Goal: Transaction & Acquisition: Purchase product/service

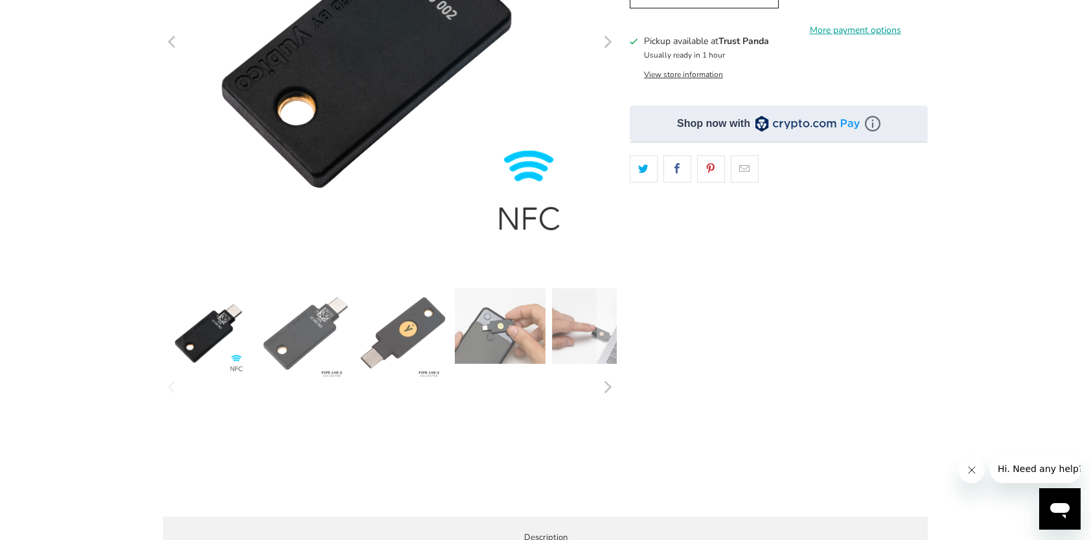
scroll to position [324, 0]
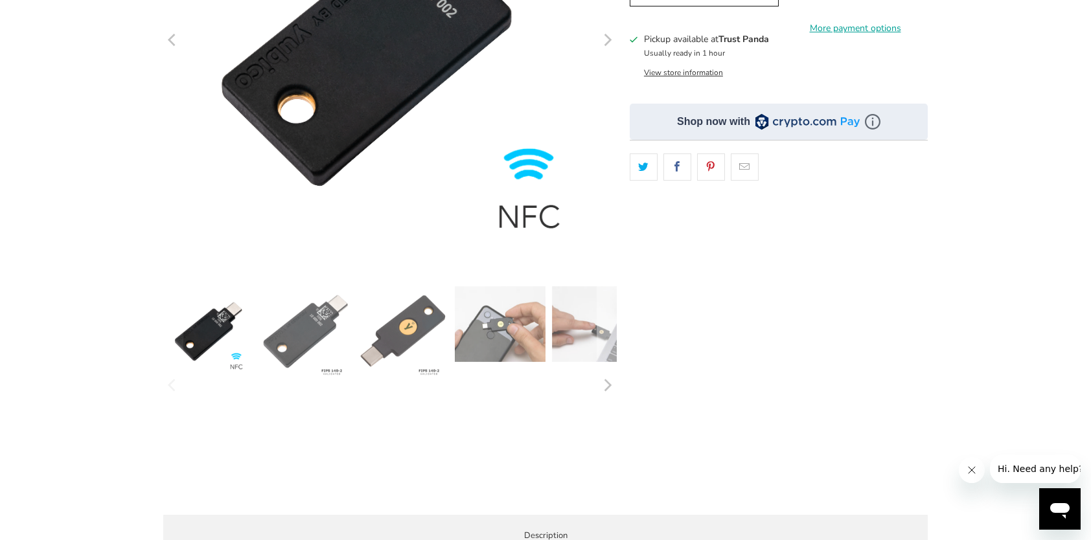
click at [303, 328] on img at bounding box center [305, 331] width 91 height 91
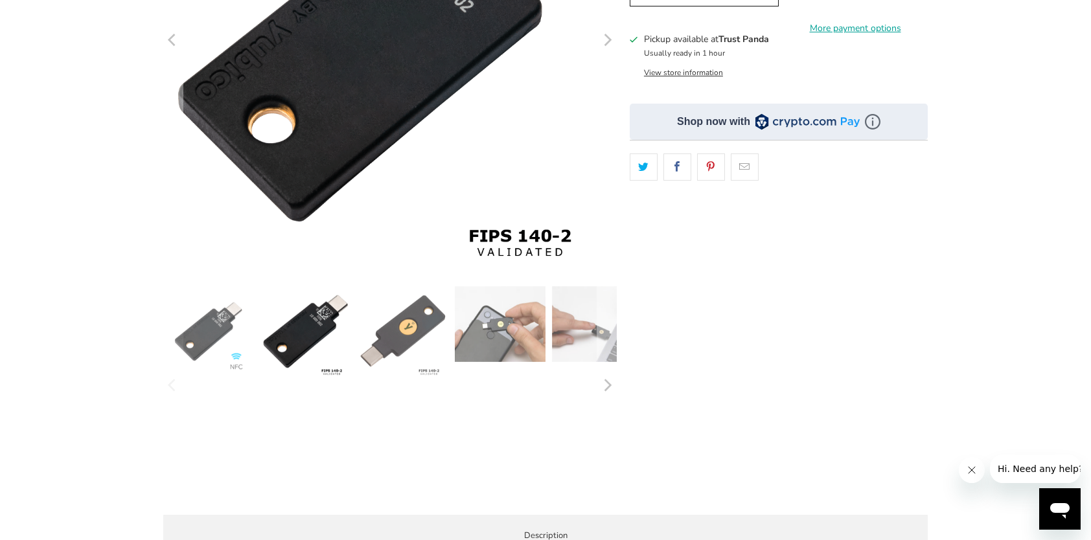
click at [404, 333] on img at bounding box center [403, 331] width 91 height 91
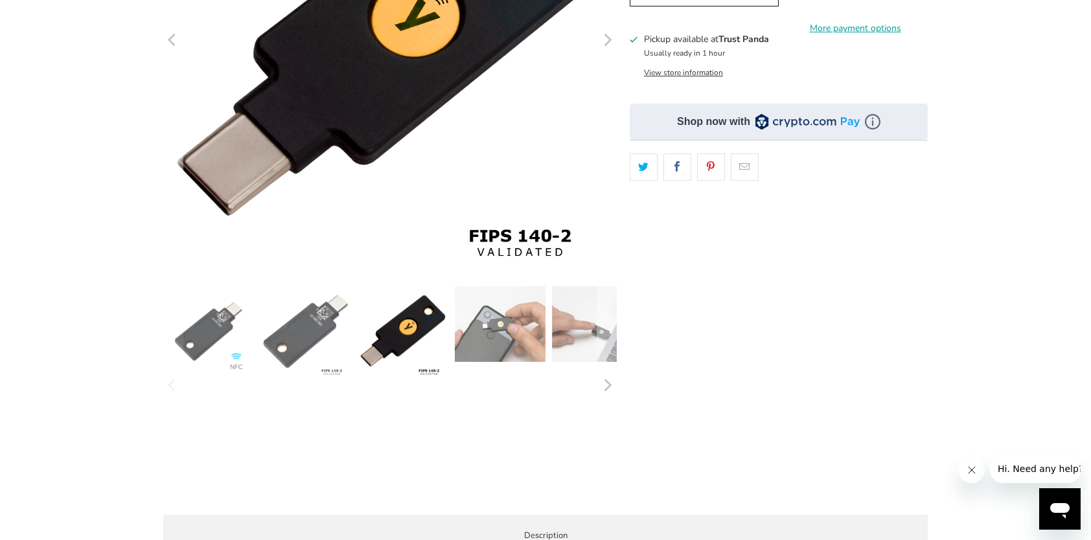
click at [481, 335] on img at bounding box center [500, 324] width 91 height 76
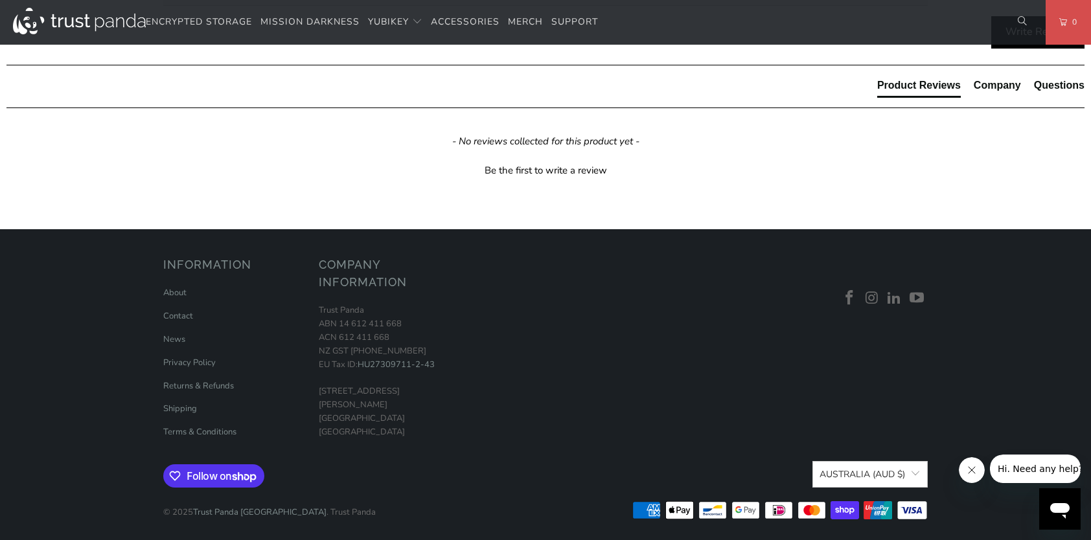
scroll to position [777, 0]
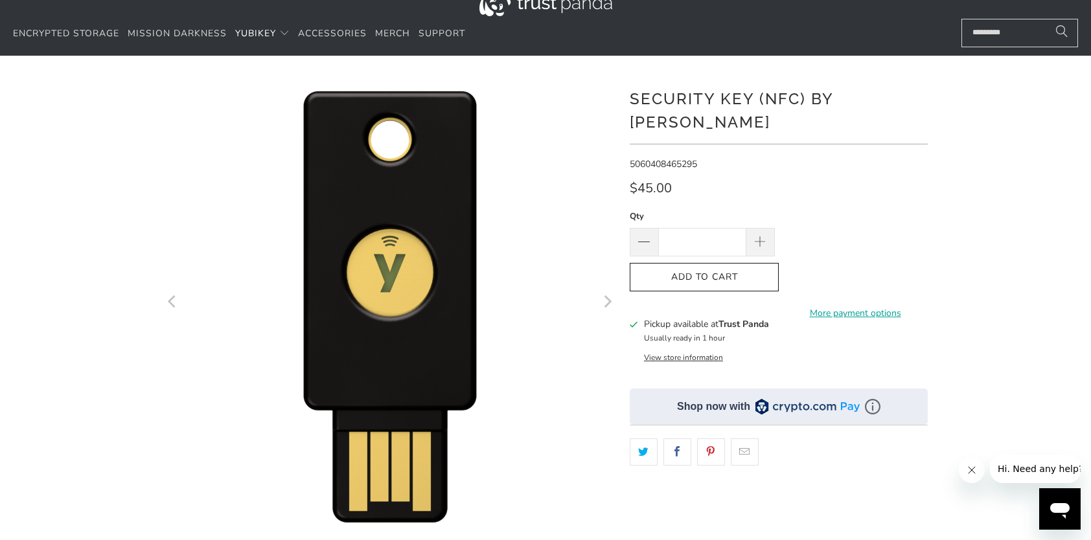
scroll to position [65, 0]
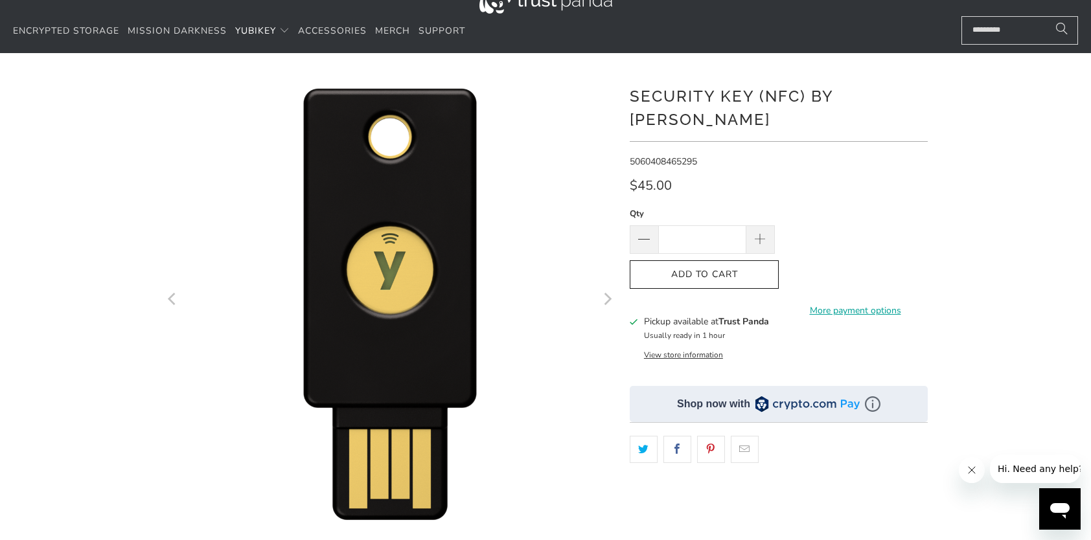
click at [694, 350] on button "View store information" at bounding box center [683, 355] width 79 height 10
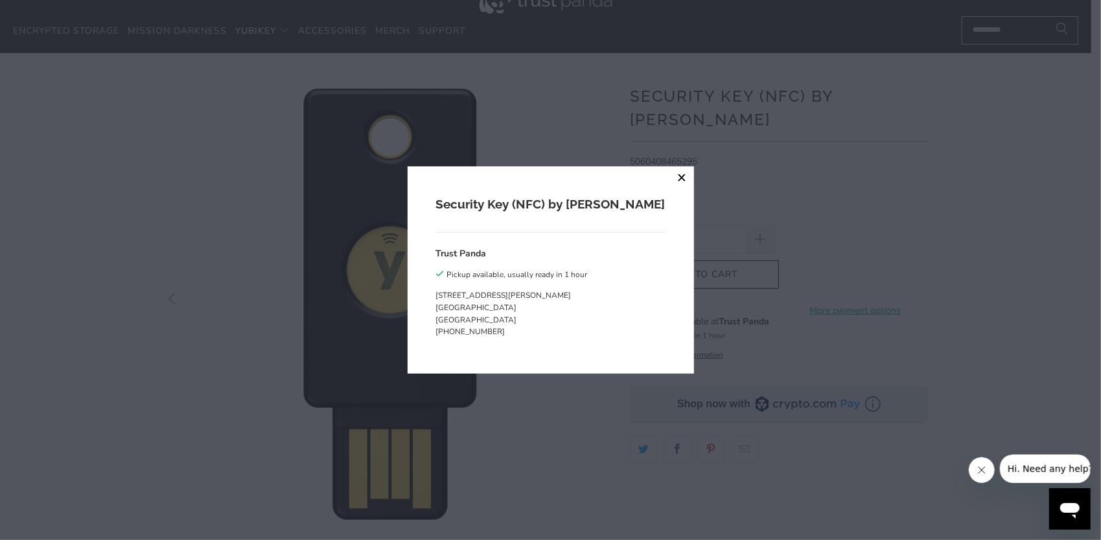
click at [670, 177] on button "close" at bounding box center [681, 177] width 23 height 23
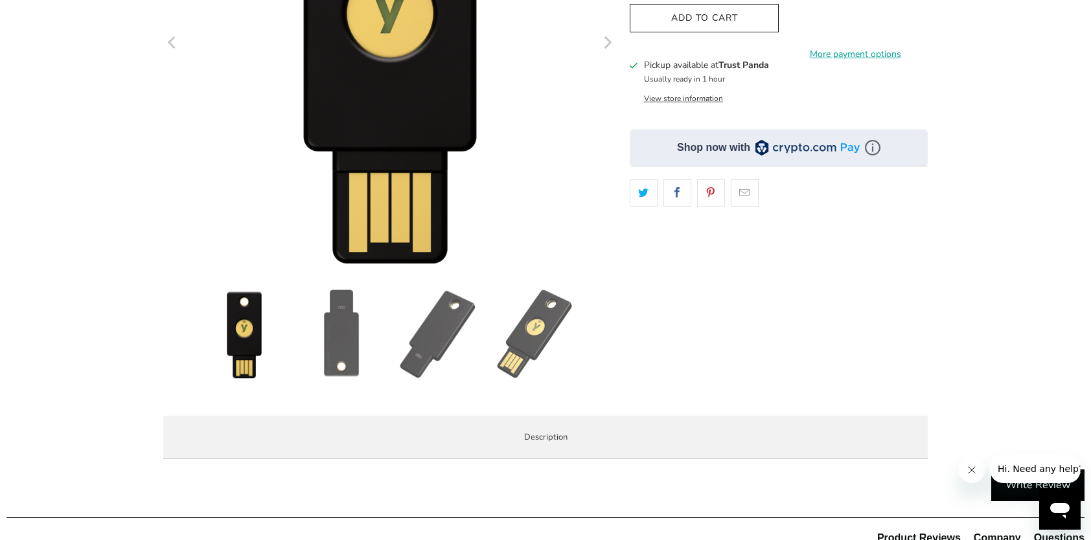
scroll to position [324, 0]
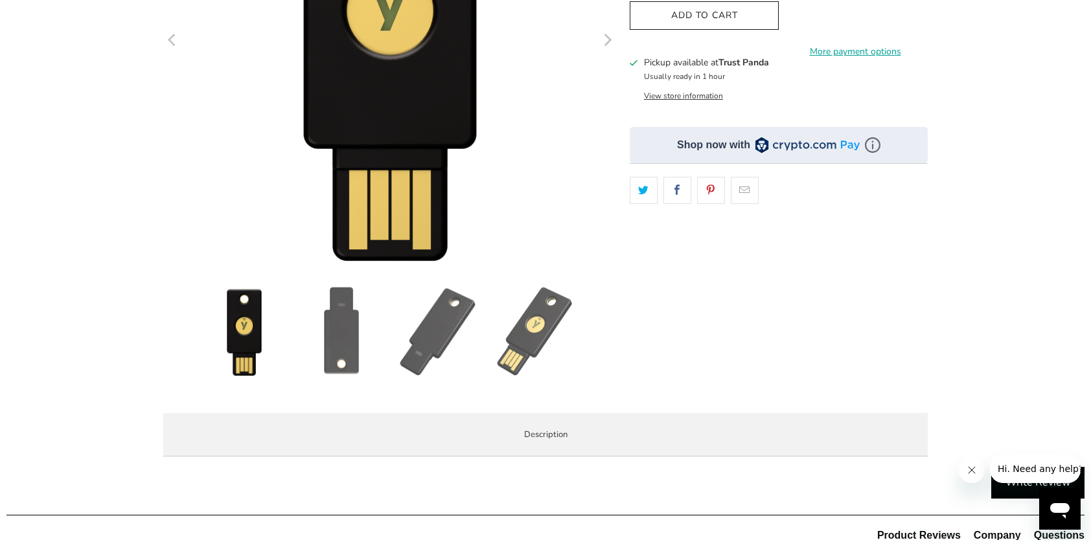
click at [336, 331] on img at bounding box center [341, 331] width 91 height 91
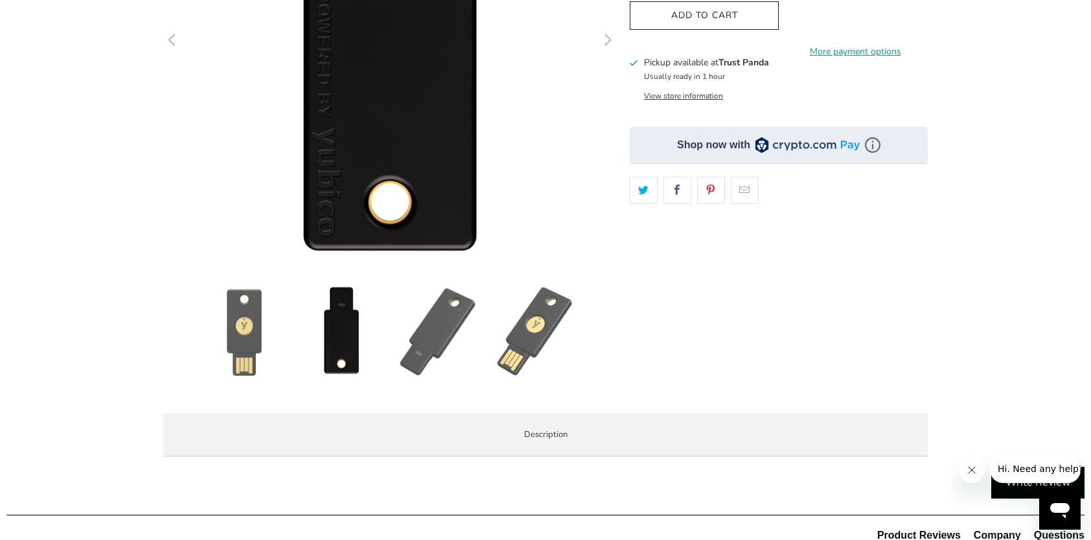
click at [453, 323] on img at bounding box center [438, 331] width 91 height 91
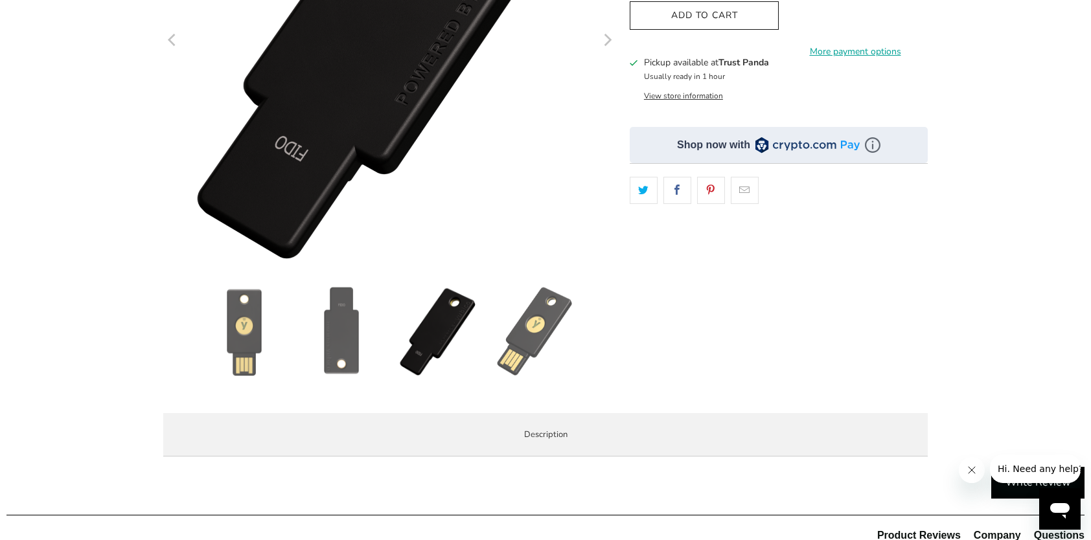
click at [529, 333] on img at bounding box center [535, 331] width 91 height 91
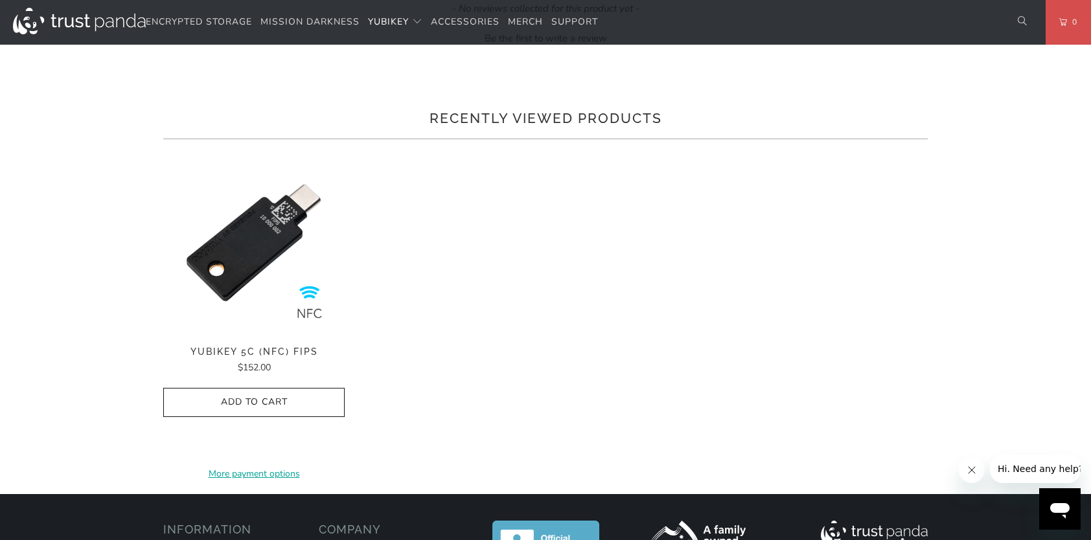
scroll to position [713, 0]
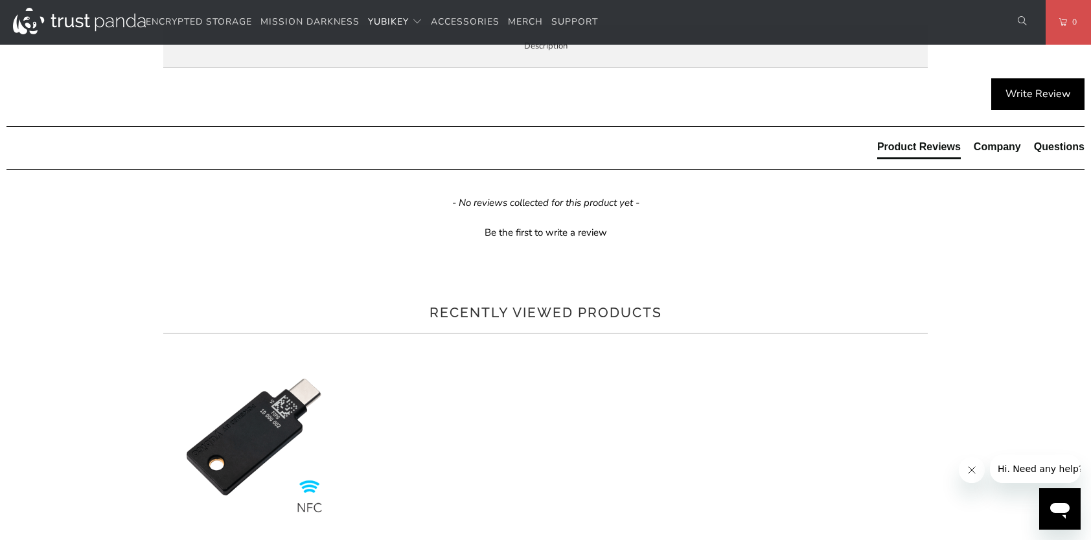
click at [0, 0] on span "Specifications" at bounding box center [0, 0] width 0 height 0
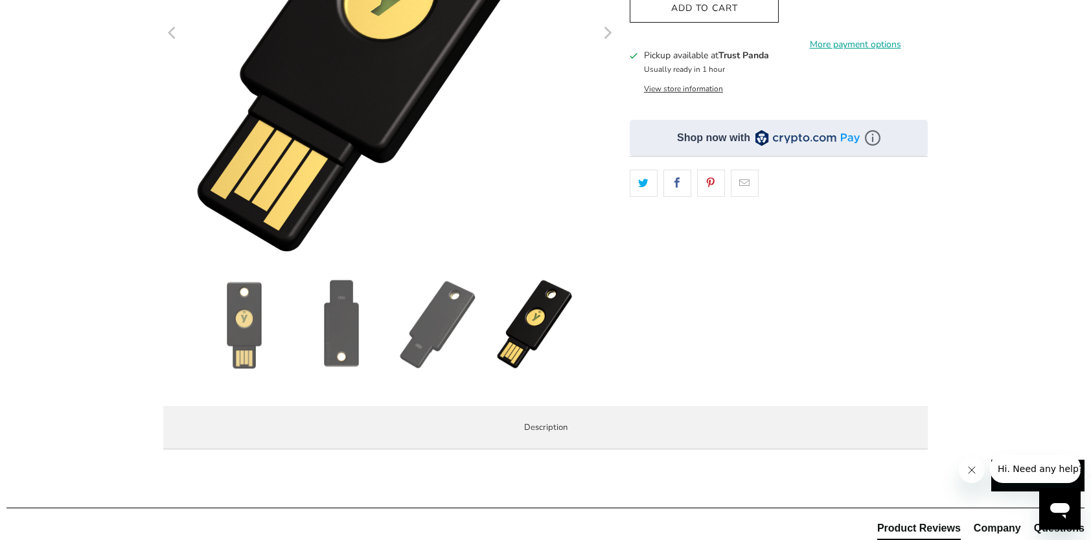
scroll to position [324, 0]
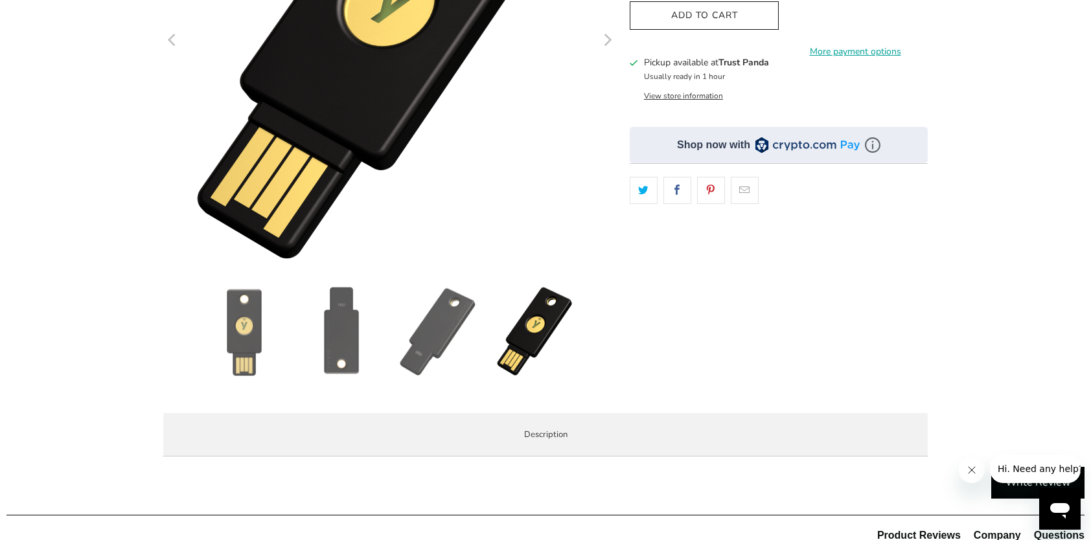
click at [431, 326] on img at bounding box center [438, 331] width 91 height 91
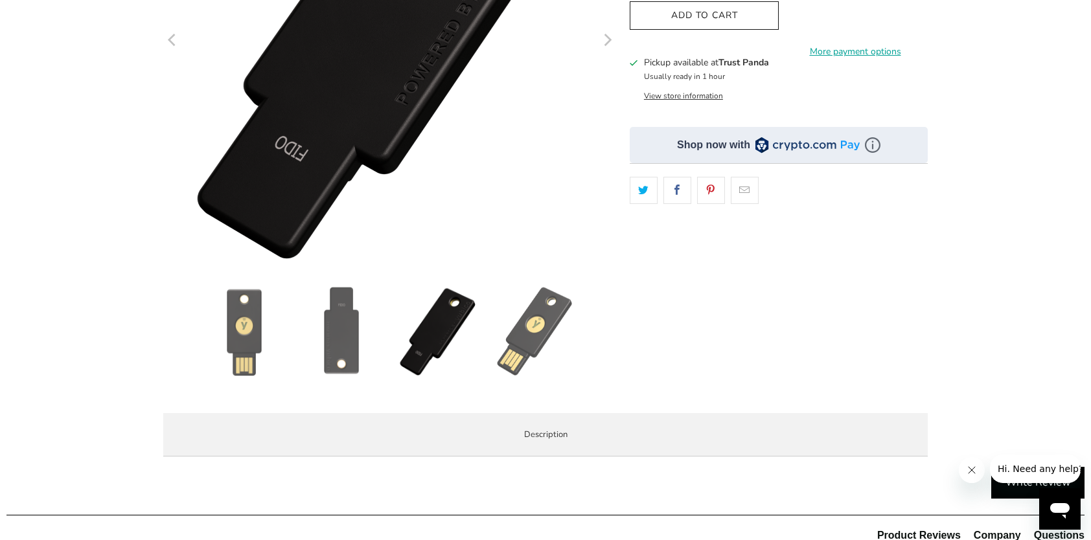
click at [351, 329] on img at bounding box center [341, 331] width 91 height 91
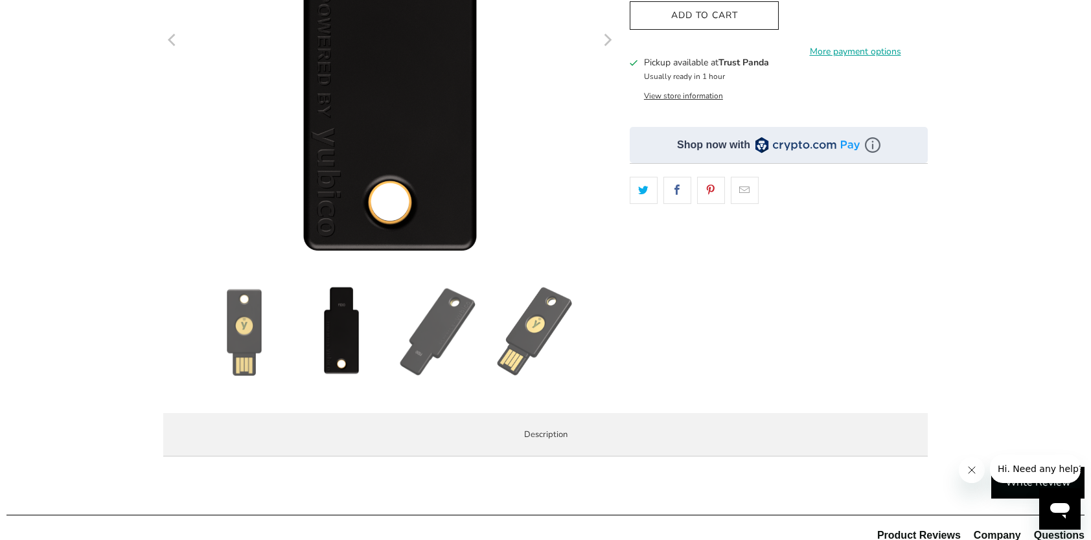
click at [263, 321] on img at bounding box center [244, 331] width 91 height 91
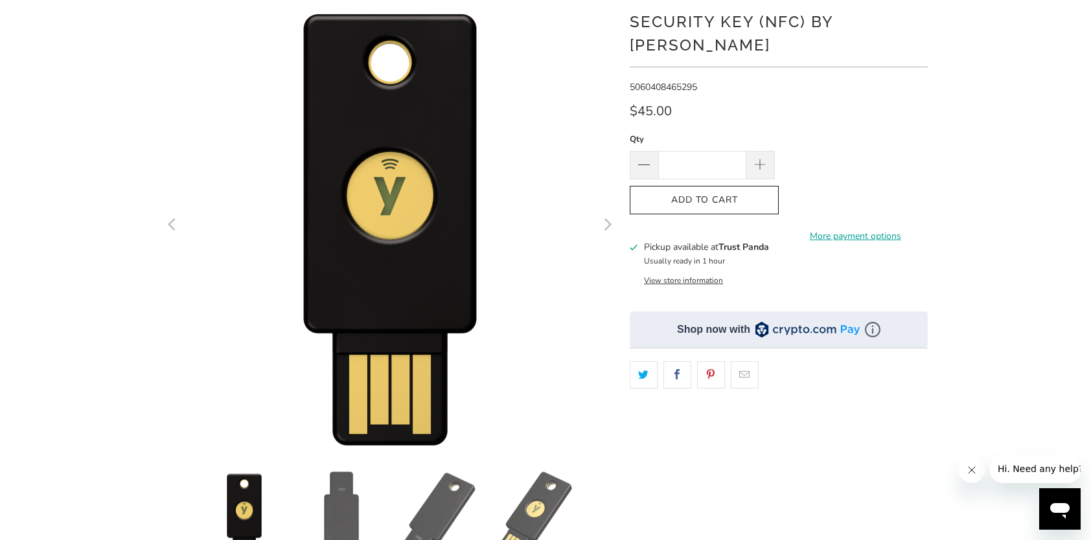
scroll to position [130, 0]
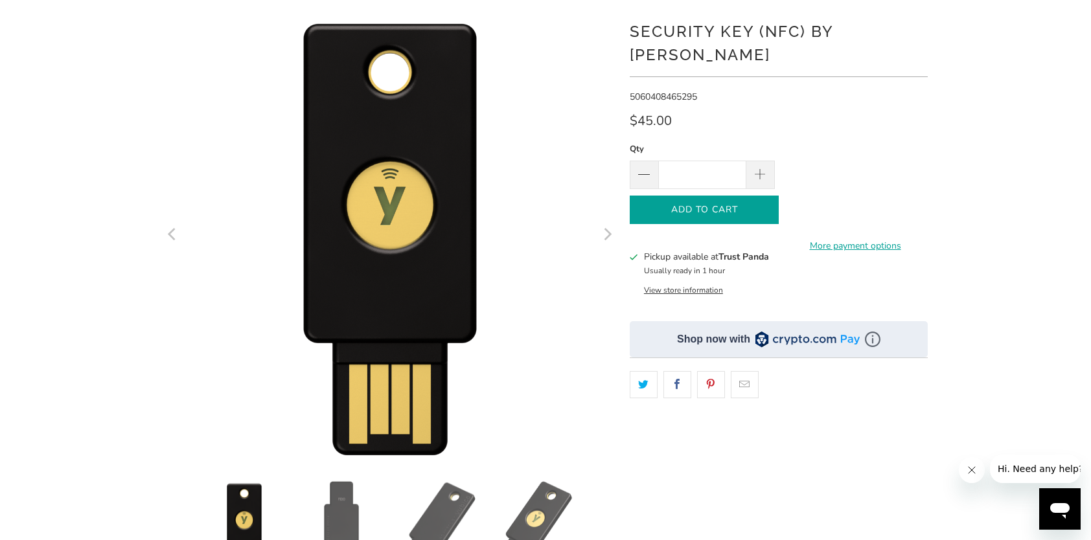
click at [691, 205] on span "Add to Cart" at bounding box center [704, 210] width 122 height 11
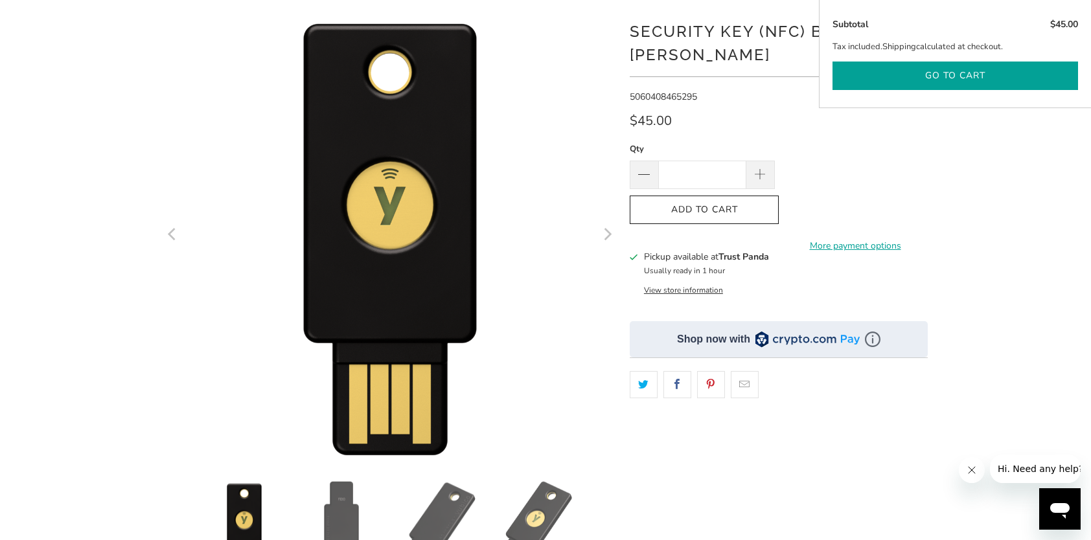
click at [964, 72] on button "Go to cart" at bounding box center [955, 76] width 246 height 29
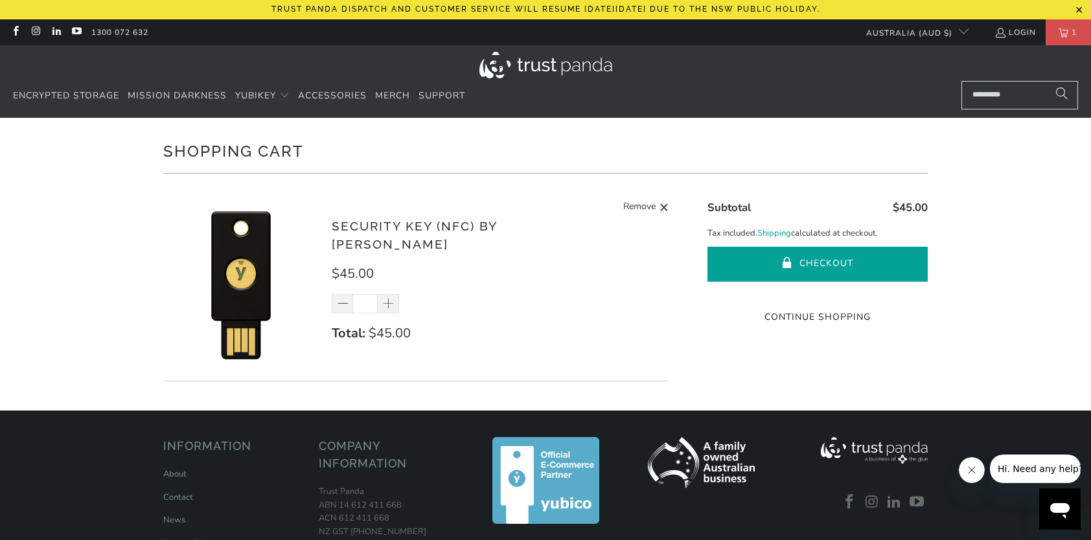
click at [825, 257] on button "Checkout" at bounding box center [817, 264] width 220 height 35
